Goal: Transaction & Acquisition: Purchase product/service

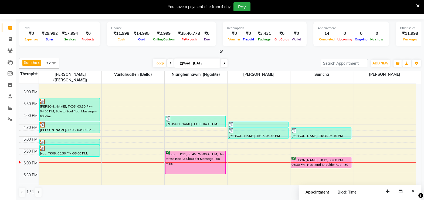
click at [290, 168] on div "12:00 AM 12:30 AM 1:00 AM 1:30 AM 2:00 AM 2:30 AM 3:00 AM 3:30 AM 4:00 AM 4:30 …" at bounding box center [217, 17] width 396 height 569
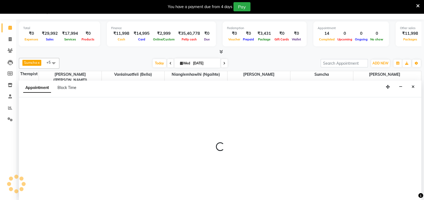
select select "63085"
select select "1110"
select select "tentative"
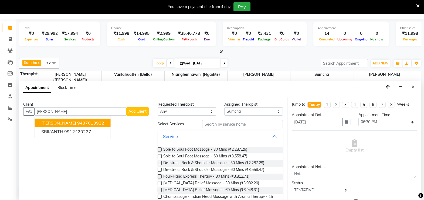
type input "[PERSON_NAME]"
click at [139, 110] on span "Add Client" at bounding box center [137, 111] width 18 height 5
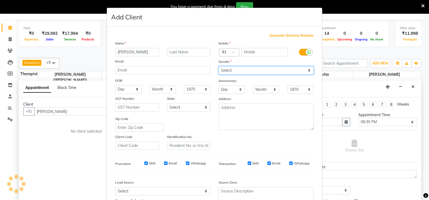
click at [240, 73] on select "Select [DEMOGRAPHIC_DATA] [DEMOGRAPHIC_DATA] Other Prefer Not To Say" at bounding box center [265, 70] width 95 height 8
select select "[DEMOGRAPHIC_DATA]"
click at [218, 67] on select "Select [DEMOGRAPHIC_DATA] [DEMOGRAPHIC_DATA] Other Prefer Not To Say" at bounding box center [265, 70] width 95 height 8
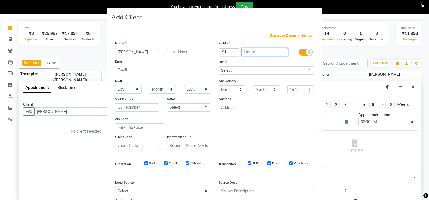
click at [252, 53] on input "text" at bounding box center [264, 52] width 47 height 8
type input "9652999000"
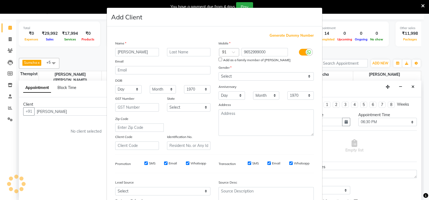
click at [267, 165] on input "Email" at bounding box center [269, 164] width 4 height 4
checkbox input "false"
click at [289, 165] on input "Whatsapp" at bounding box center [291, 164] width 4 height 4
checkbox input "false"
click at [186, 165] on input "Whatsapp" at bounding box center [188, 164] width 4 height 4
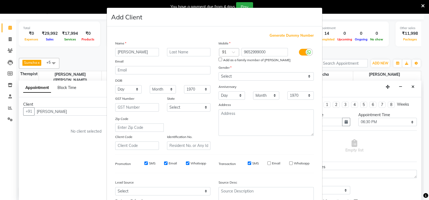
checkbox input "false"
click at [164, 165] on input "Email" at bounding box center [166, 164] width 4 height 4
checkbox input "false"
click at [144, 165] on input "SMS" at bounding box center [146, 164] width 4 height 4
checkbox input "false"
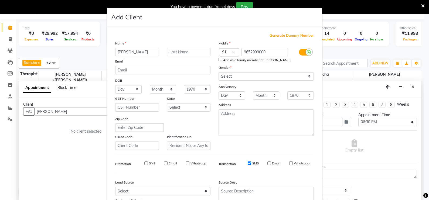
scroll to position [52, 0]
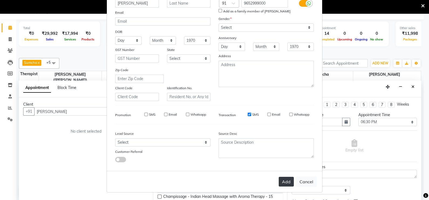
click at [287, 182] on button "Add" at bounding box center [286, 182] width 15 height 10
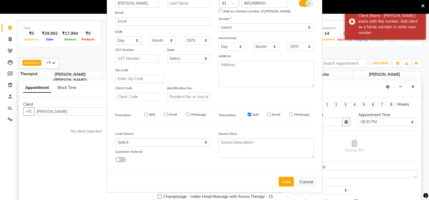
scroll to position [0, 0]
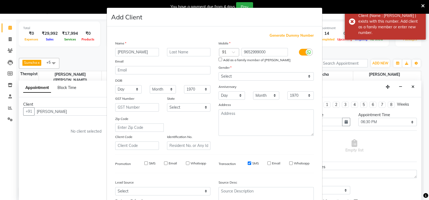
click at [218, 59] on input "Add as a family member of [PERSON_NAME]" at bounding box center [220, 60] width 4 height 4
checkbox input "true"
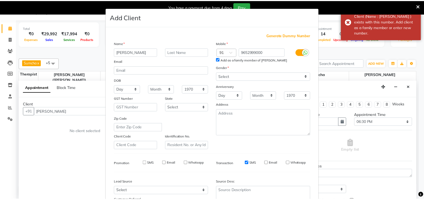
scroll to position [52, 0]
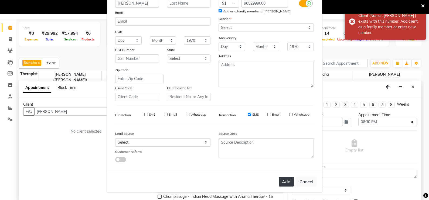
click at [288, 181] on button "Add" at bounding box center [286, 182] width 15 height 10
type input "9652999000"
select select
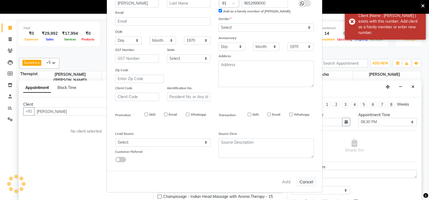
select select
checkbox input "false"
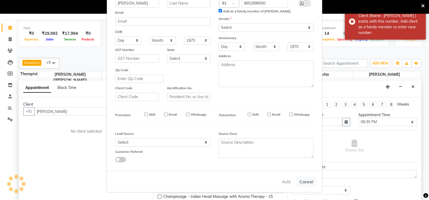
checkbox input "false"
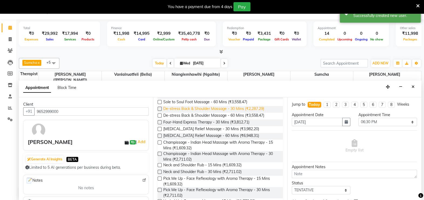
scroll to position [54, 0]
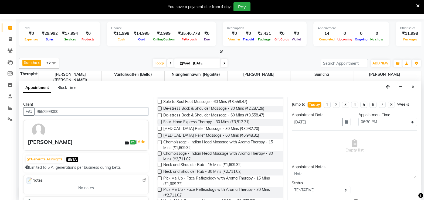
click at [161, 141] on label at bounding box center [159, 142] width 4 height 4
click at [161, 141] on input "checkbox" at bounding box center [159, 143] width 4 height 4
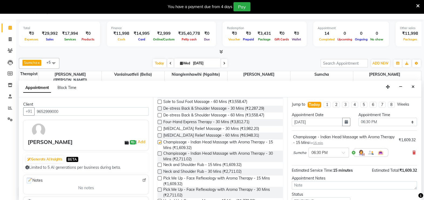
checkbox input "false"
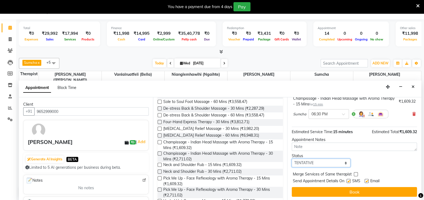
click at [335, 160] on select "Select TENTATIVE CONFIRM CHECK-IN UPCOMING" at bounding box center [321, 163] width 59 height 8
select select "confirm booking"
click at [292, 159] on select "Select TENTATIVE CONFIRM CHECK-IN UPCOMING" at bounding box center [321, 163] width 59 height 8
click at [367, 180] on label at bounding box center [366, 181] width 4 height 4
click at [367, 180] on input "checkbox" at bounding box center [366, 182] width 4 height 4
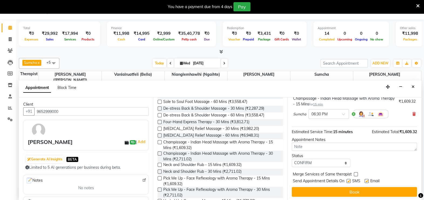
checkbox input "false"
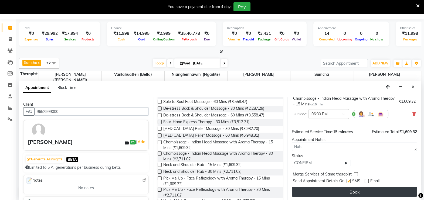
click at [364, 191] on button "Book" at bounding box center [354, 192] width 125 height 10
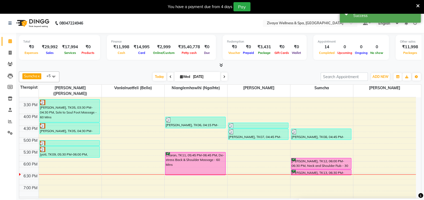
scroll to position [367, 0]
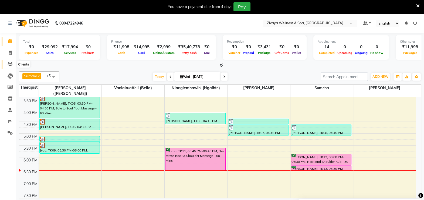
click at [9, 65] on icon at bounding box center [10, 64] width 5 height 4
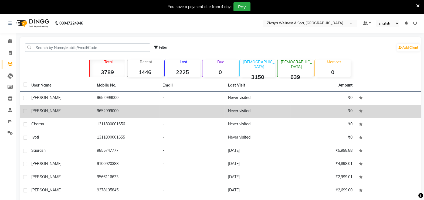
click at [66, 108] on td "[PERSON_NAME]" at bounding box center [61, 111] width 66 height 13
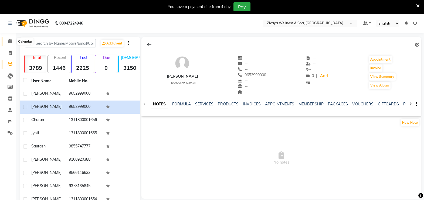
click at [12, 43] on icon at bounding box center [10, 41] width 4 height 4
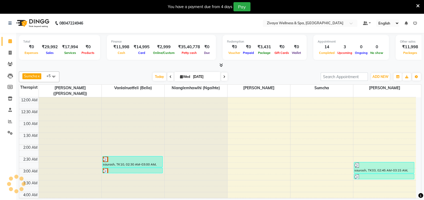
scroll to position [142, 0]
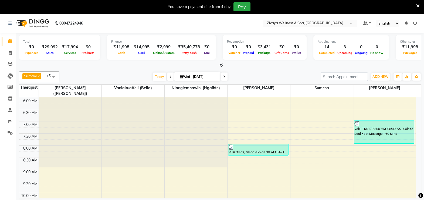
click at [9, 40] on icon at bounding box center [10, 41] width 4 height 4
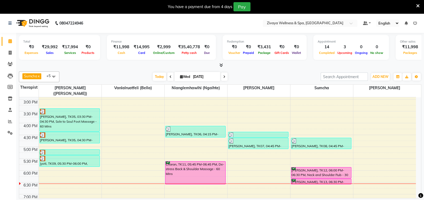
scroll to position [354, 0]
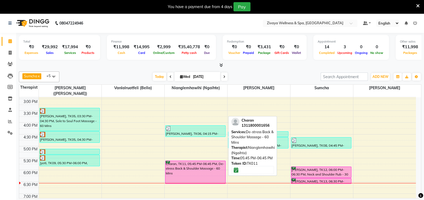
click at [200, 163] on div "Charan, TK11, 05:45 PM-06:45 PM, De-stress Back & Shoulder Massage - 60 Mins" at bounding box center [195, 172] width 60 height 23
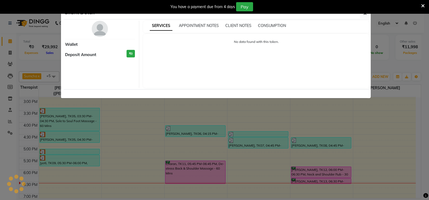
select select "6"
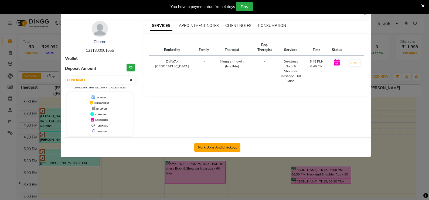
click at [214, 148] on button "Mark Done And Checkout" at bounding box center [217, 147] width 46 height 9
select select "7072"
select select "service"
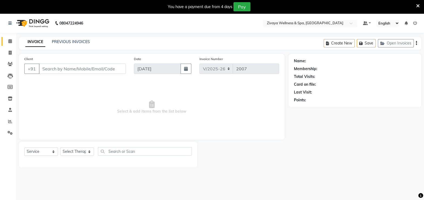
type input "1311800001656"
select select "58858"
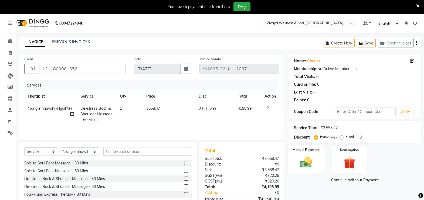
click at [318, 159] on div "Manual Payment" at bounding box center [305, 159] width 37 height 29
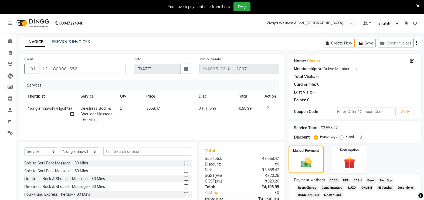
click at [330, 179] on span "CARD" at bounding box center [333, 180] width 12 height 6
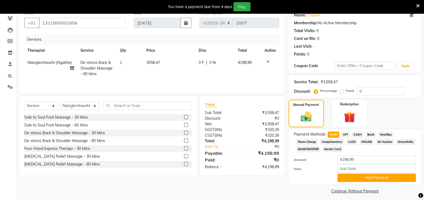
scroll to position [49, 0]
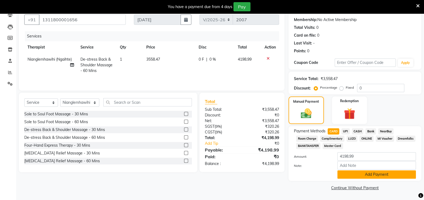
click at [344, 178] on button "Add Payment" at bounding box center [376, 174] width 78 height 8
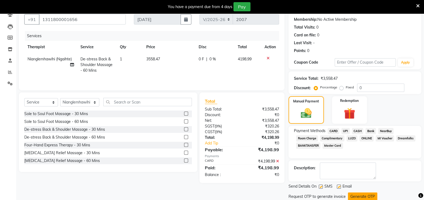
click at [353, 196] on button "Generate OTP" at bounding box center [362, 197] width 29 height 8
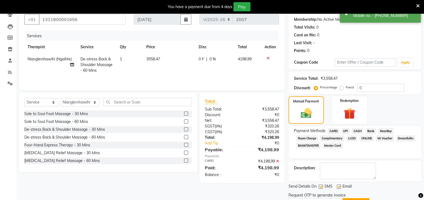
scroll to position [0, 0]
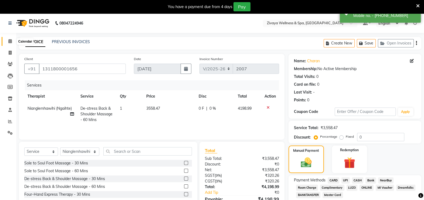
click at [11, 40] on icon at bounding box center [10, 41] width 4 height 4
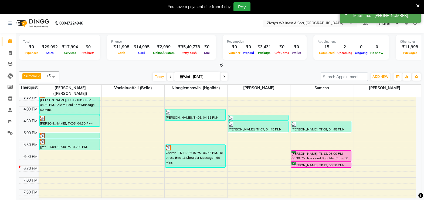
scroll to position [392, 0]
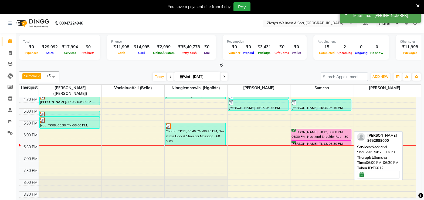
click at [297, 129] on div "[PERSON_NAME], TK12, 06:00 PM-06:30 PM, Neck and Shoulder Rub - 30 Mins" at bounding box center [321, 134] width 60 height 11
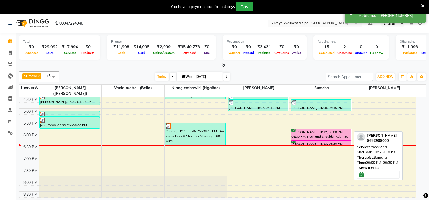
select select "6"
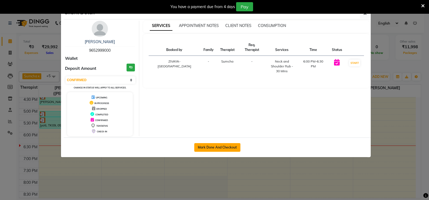
click at [232, 145] on button "Mark Done And Checkout" at bounding box center [217, 147] width 46 height 9
select select "7072"
select select "service"
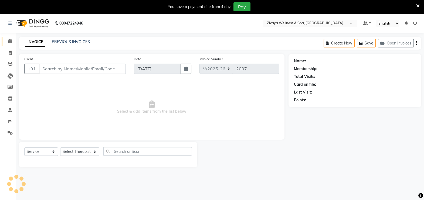
type input "9652999000"
select select "63085"
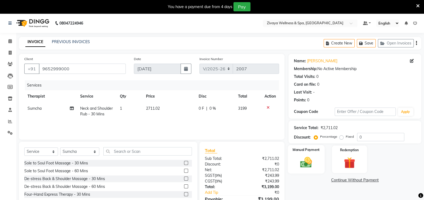
click at [294, 160] on div "Manual Payment" at bounding box center [305, 159] width 37 height 29
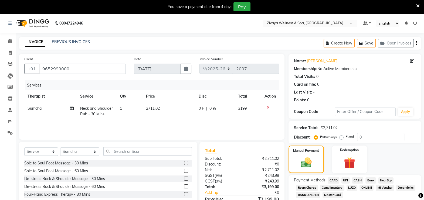
click at [335, 181] on span "CARD" at bounding box center [333, 180] width 12 height 6
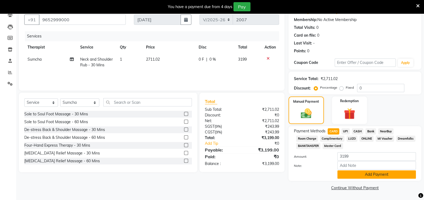
click at [353, 174] on button "Add Payment" at bounding box center [376, 174] width 78 height 8
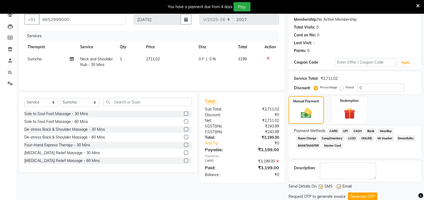
scroll to position [67, 0]
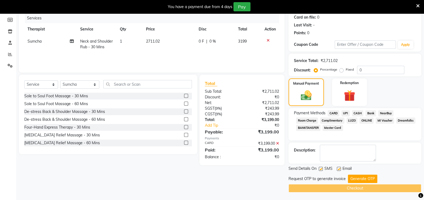
click at [337, 168] on label at bounding box center [339, 169] width 4 height 4
click at [337, 168] on input "checkbox" at bounding box center [339, 169] width 4 height 4
checkbox input "false"
click at [354, 179] on button "Generate OTP" at bounding box center [362, 179] width 29 height 8
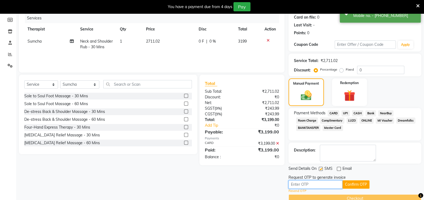
click at [338, 183] on input "text" at bounding box center [315, 184] width 54 height 8
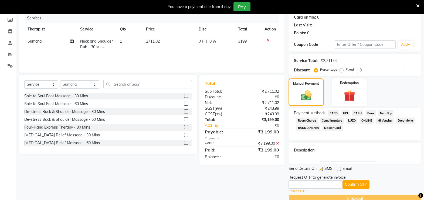
click at [301, 189] on link "Resend OTP" at bounding box center [297, 191] width 18 height 5
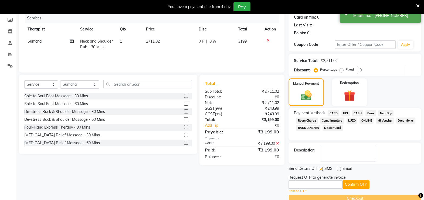
click at [299, 190] on link "Resend OTP" at bounding box center [297, 191] width 18 height 5
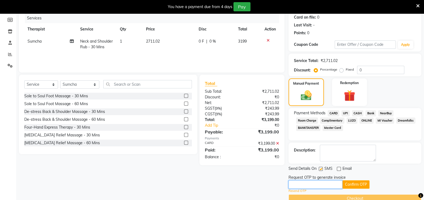
click at [303, 183] on input "text" at bounding box center [315, 184] width 54 height 8
type input "9256"
click at [356, 184] on button "Confirm OTP" at bounding box center [355, 184] width 27 height 8
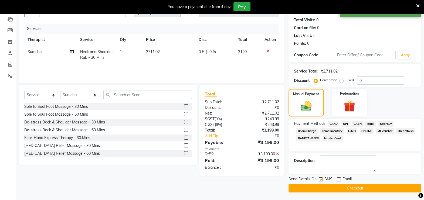
click at [356, 188] on button "Checkout" at bounding box center [354, 188] width 133 height 8
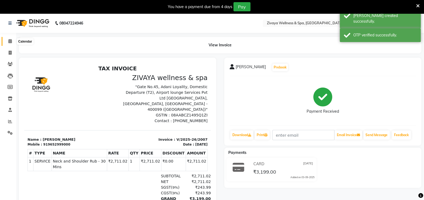
click at [10, 42] on icon at bounding box center [10, 41] width 4 height 4
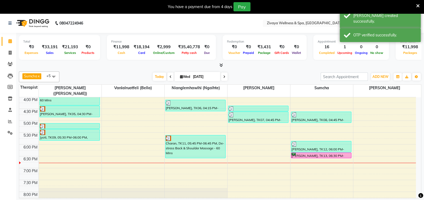
scroll to position [395, 0]
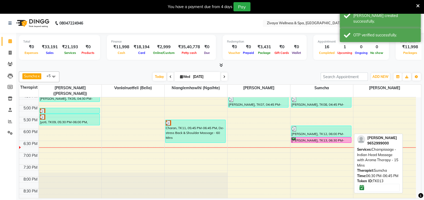
click at [296, 138] on div "[PERSON_NAME], TK13, 06:30 PM-06:45 PM, [GEOGRAPHIC_DATA] - Indian Head Massage…" at bounding box center [321, 140] width 60 height 5
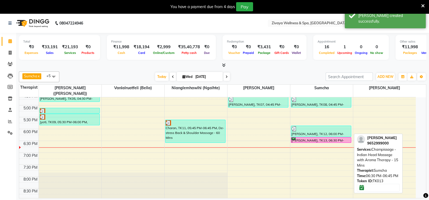
select select "6"
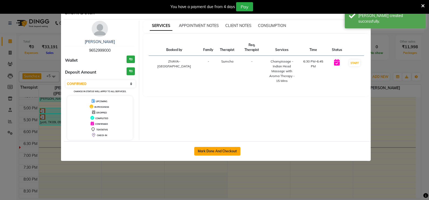
click at [232, 150] on button "Mark Done And Checkout" at bounding box center [217, 151] width 46 height 9
select select "service"
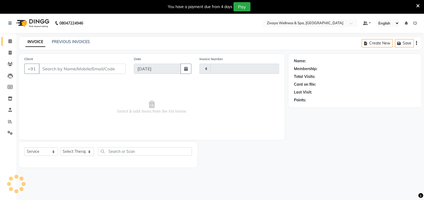
type input "2008"
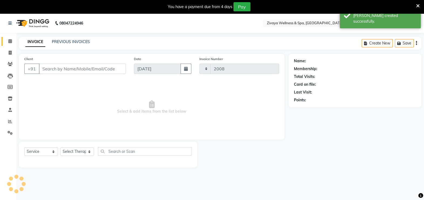
select select "7072"
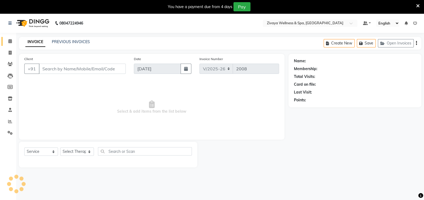
type input "9652999000"
select select "63085"
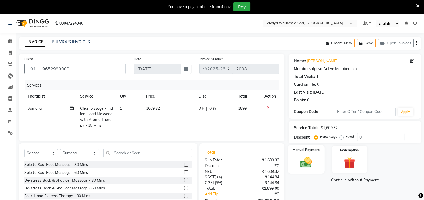
click at [303, 159] on img at bounding box center [305, 162] width 19 height 13
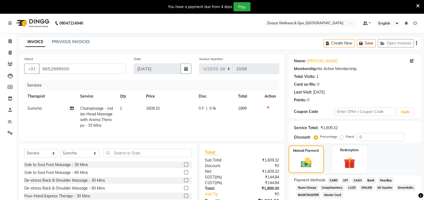
click at [344, 180] on span "UPI" at bounding box center [345, 180] width 8 height 6
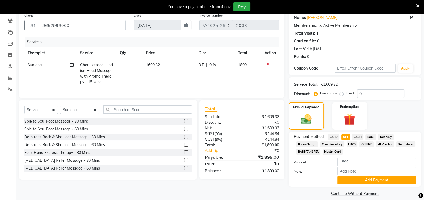
scroll to position [46, 0]
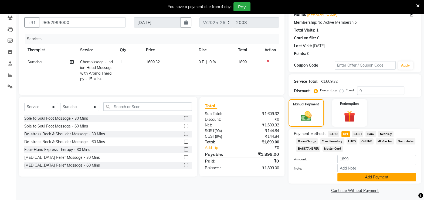
click at [348, 180] on button "Add Payment" at bounding box center [376, 177] width 78 height 8
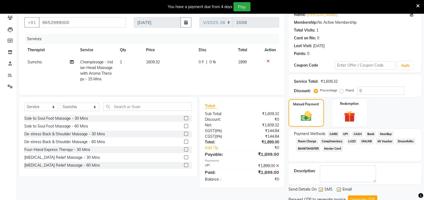
scroll to position [67, 0]
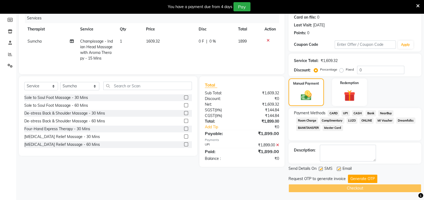
click at [338, 168] on label at bounding box center [339, 169] width 4 height 4
click at [338, 168] on input "checkbox" at bounding box center [339, 169] width 4 height 4
checkbox input "false"
click at [358, 180] on button "Generate OTP" at bounding box center [362, 179] width 29 height 8
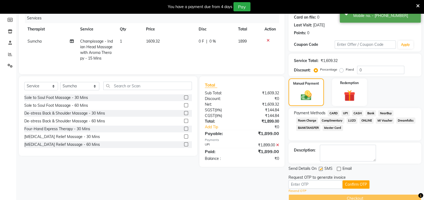
click at [328, 179] on div "Request OTP to generate invoice" at bounding box center [316, 178] width 57 height 6
click at [327, 183] on input "text" at bounding box center [315, 184] width 54 height 8
type input "9256"
click at [366, 187] on button "Confirm OTP" at bounding box center [355, 184] width 27 height 8
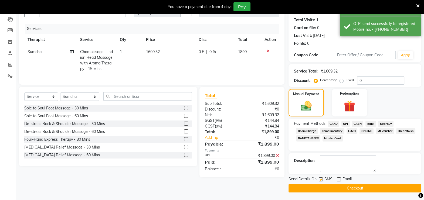
click at [365, 190] on button "Checkout" at bounding box center [354, 188] width 133 height 8
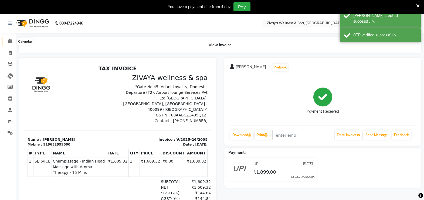
click at [10, 42] on icon at bounding box center [10, 41] width 4 height 4
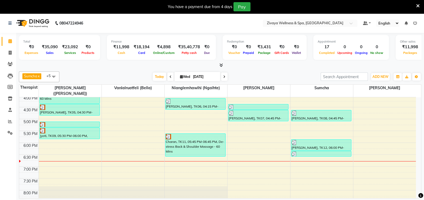
scroll to position [359, 0]
